Goal: Task Accomplishment & Management: Use online tool/utility

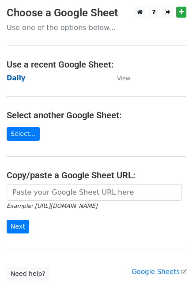
click at [21, 78] on strong "Daily" at bounding box center [16, 78] width 19 height 8
click at [13, 78] on strong "Daily" at bounding box center [16, 78] width 19 height 8
click at [15, 79] on strong "Daily" at bounding box center [16, 78] width 19 height 8
click at [9, 78] on strong "Daily" at bounding box center [16, 78] width 19 height 8
click at [21, 78] on strong "Daily" at bounding box center [16, 78] width 19 height 8
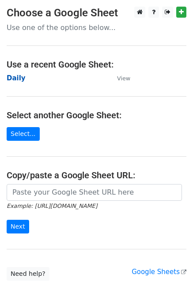
click at [14, 76] on strong "Daily" at bounding box center [16, 78] width 19 height 8
click at [19, 78] on strong "Daily" at bounding box center [16, 78] width 19 height 8
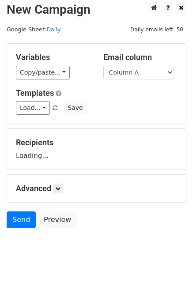
scroll to position [5, 0]
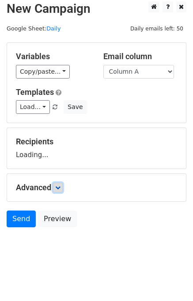
click at [55, 190] on link at bounding box center [58, 188] width 10 height 10
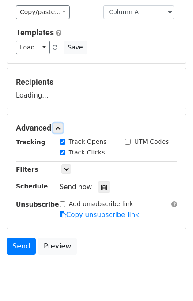
scroll to position [91, 0]
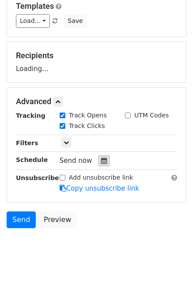
click at [101, 160] on icon at bounding box center [104, 160] width 6 height 6
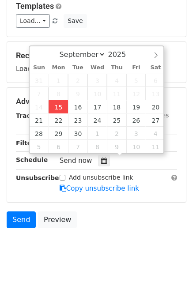
type input "2025-09-15 12:12"
type input "12"
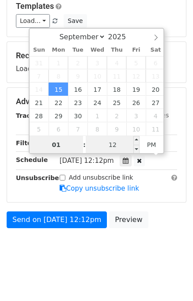
type input "01"
type input "2025-09-15 13:12"
click at [95, 145] on input "12" at bounding box center [113, 145] width 54 height 18
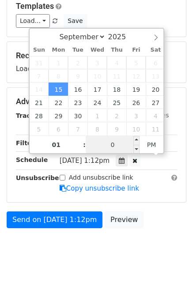
type input "00"
type input "2025-09-15 13:00"
click at [175, 234] on body "New Campaign Daily emails left: 50 Google Sheet: Daily Variables Copy/paste... …" at bounding box center [96, 91] width 193 height 352
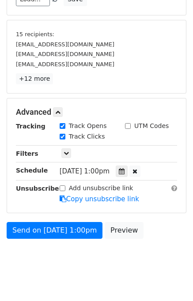
scroll to position [123, 0]
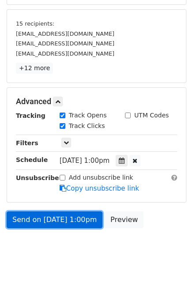
click at [69, 216] on link "Send on Sep 15 at 1:00pm" at bounding box center [55, 219] width 96 height 17
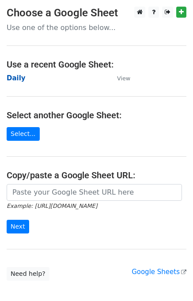
click at [22, 75] on strong "Daily" at bounding box center [16, 78] width 19 height 8
click at [15, 80] on strong "Daily" at bounding box center [16, 78] width 19 height 8
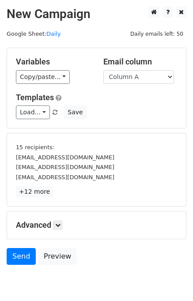
click at [134, 67] on div "Email column Column A Column B Column C Column D Column E" at bounding box center [140, 70] width 87 height 27
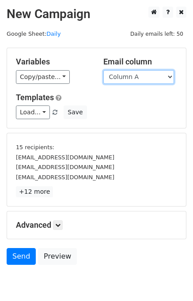
click at [138, 76] on select "Column A Column B Column C Column D Column E" at bounding box center [138, 77] width 71 height 14
select select "Column B"
click at [103, 70] on select "Column A Column B Column C Column D Column E" at bounding box center [138, 77] width 71 height 14
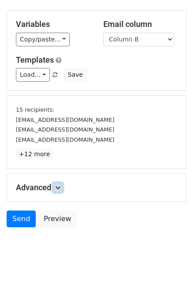
click at [59, 190] on link at bounding box center [58, 188] width 10 height 10
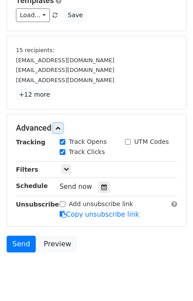
scroll to position [107, 0]
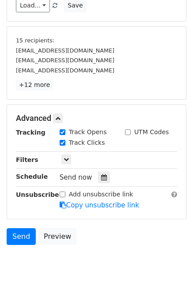
click at [116, 168] on div "Tracking Track Opens UTM Codes Track Clicks Filters Only include spreadsheet ro…" at bounding box center [96, 168] width 161 height 82
click at [101, 175] on icon at bounding box center [104, 177] width 6 height 6
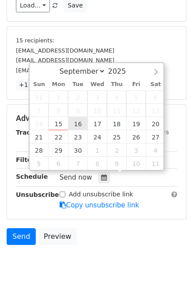
type input "2025-09-16 12:00"
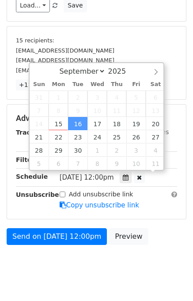
scroll to position [0, 0]
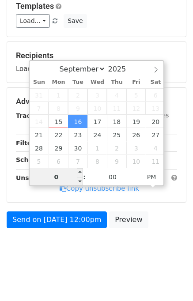
type input "02"
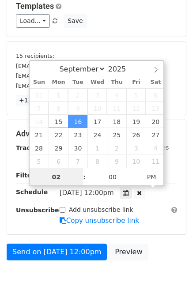
scroll to position [107, 0]
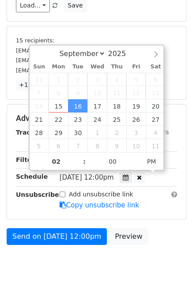
type input "2025-09-16 14:00"
click at [163, 233] on div "Send on Sep 16 at 12:00pm Preview" at bounding box center [96, 238] width 193 height 21
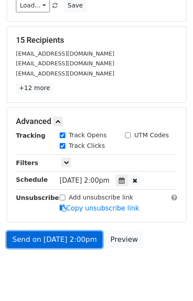
click at [64, 238] on link "Send on Sep 16 at 2:00pm" at bounding box center [55, 239] width 96 height 17
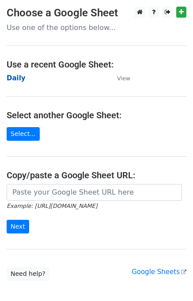
click at [17, 74] on strong "Daily" at bounding box center [16, 78] width 19 height 8
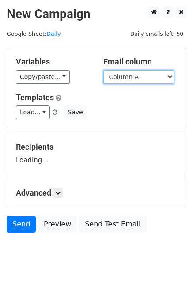
click at [162, 77] on select "Column A Column B Column C Column D Column E" at bounding box center [138, 77] width 71 height 14
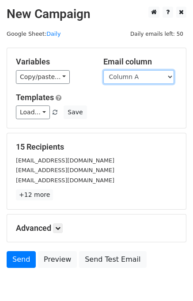
click at [145, 78] on select "Column A Column B Column C Column D Column E" at bounding box center [138, 77] width 71 height 14
click at [103, 70] on select "Column A Column B Column C Column D Column E" at bounding box center [138, 77] width 71 height 14
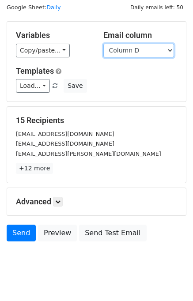
scroll to position [41, 0]
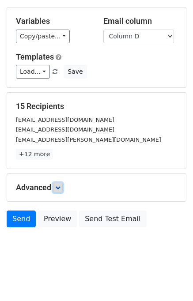
click at [60, 186] on icon at bounding box center [57, 187] width 5 height 5
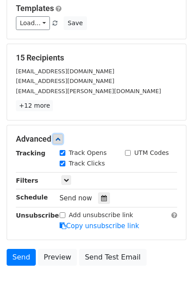
scroll to position [127, 0]
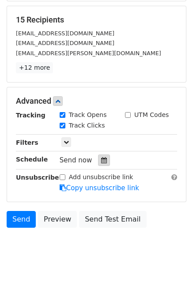
click at [101, 159] on icon at bounding box center [104, 160] width 6 height 6
click at [152, 228] on div "Send Preview Send Test Email" at bounding box center [96, 221] width 193 height 21
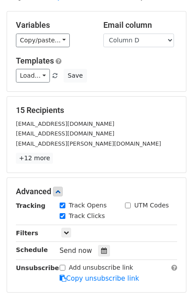
scroll to position [0, 0]
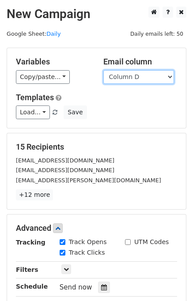
click at [140, 78] on select "Column A Column B Column C Column D Column E" at bounding box center [138, 77] width 71 height 14
select select "Column C"
click at [103, 70] on select "Column A Column B Column C Column D Column E" at bounding box center [138, 77] width 71 height 14
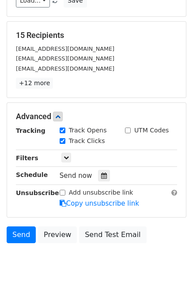
scroll to position [127, 0]
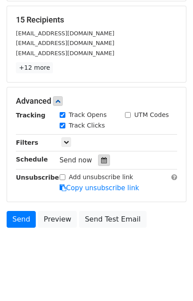
click at [101, 159] on icon at bounding box center [104, 160] width 6 height 6
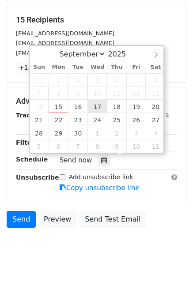
type input "[DATE] 12:00"
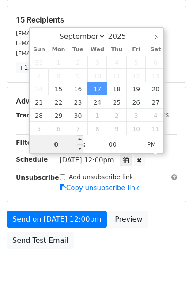
scroll to position [112, 0]
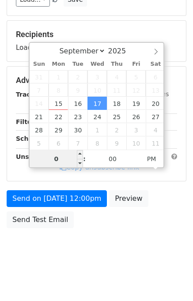
type input "03"
type input "[DATE] 15:00"
click at [155, 216] on div "Send on [DATE] 12:00pm Preview Send Test Email" at bounding box center [96, 211] width 193 height 42
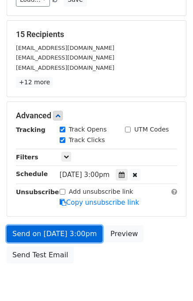
click at [65, 231] on link "Send on [DATE] 3:00pm" at bounding box center [55, 233] width 96 height 17
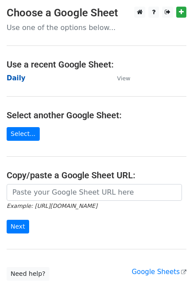
click at [19, 76] on strong "Daily" at bounding box center [16, 78] width 19 height 8
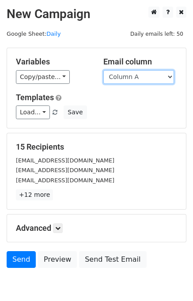
click at [153, 78] on select "Column A Column B Column C Column D Column E" at bounding box center [138, 77] width 71 height 14
select select "Column D"
click at [103, 70] on select "Column A Column B Column C Column D Column E" at bounding box center [138, 77] width 71 height 14
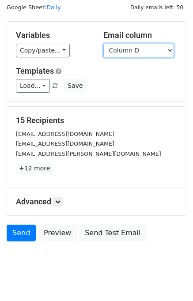
scroll to position [41, 0]
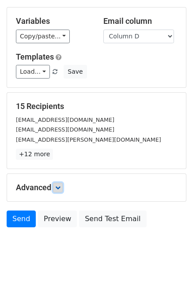
click at [58, 187] on icon at bounding box center [57, 187] width 5 height 5
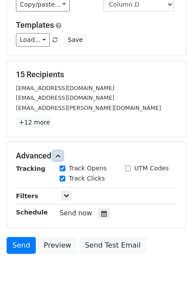
scroll to position [109, 0]
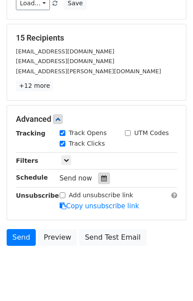
click at [104, 173] on div at bounding box center [104, 177] width 12 height 11
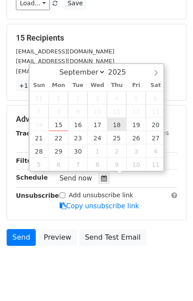
type input "[DATE] 12:00"
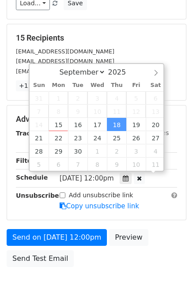
scroll to position [0, 0]
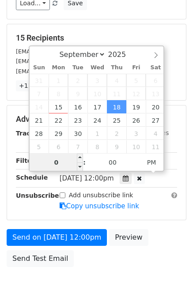
type input "04"
type input "2025-09-18 16:00"
click at [172, 229] on div "Send on Sep 18 at 12:00pm Preview Send Test Email" at bounding box center [96, 250] width 193 height 42
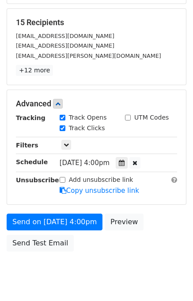
scroll to position [148, 0]
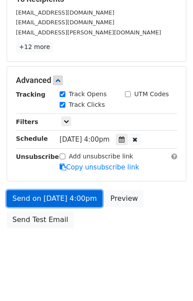
click at [62, 195] on link "Send on Sep 18 at 4:00pm" at bounding box center [55, 198] width 96 height 17
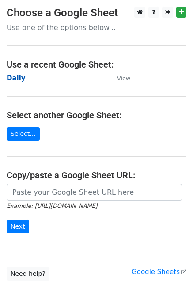
click at [18, 79] on strong "Daily" at bounding box center [16, 78] width 19 height 8
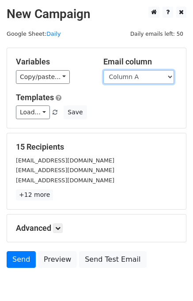
click at [142, 75] on select "Column A Column B Column C Column D Column E" at bounding box center [138, 77] width 71 height 14
select select "Column E"
click at [103, 70] on select "Column A Column B Column C Column D Column E" at bounding box center [138, 77] width 71 height 14
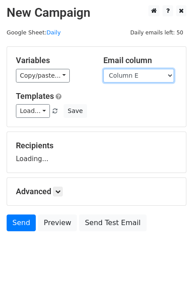
scroll to position [5, 0]
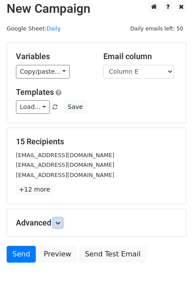
click at [60, 223] on icon at bounding box center [57, 222] width 5 height 5
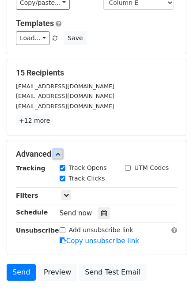
scroll to position [125, 0]
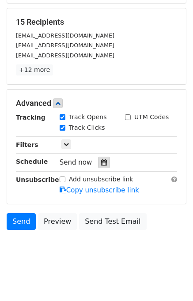
click at [102, 160] on div at bounding box center [104, 162] width 12 height 11
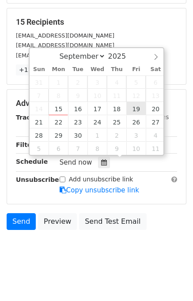
type input "[DATE] 12:00"
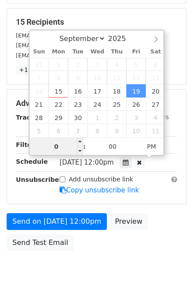
type input "05"
type input "[DATE] 17:00"
click at [160, 216] on div "Send on [DATE] 12:00pm Preview Send Test Email" at bounding box center [96, 234] width 193 height 42
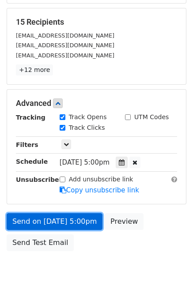
click at [49, 220] on link "Send on [DATE] 5:00pm" at bounding box center [55, 221] width 96 height 17
